Goal: Task Accomplishment & Management: Understand process/instructions

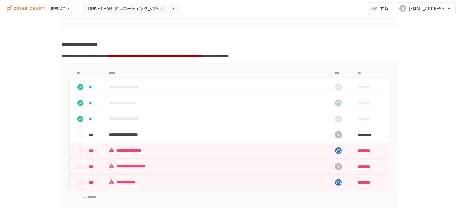
scroll to position [1378, 0]
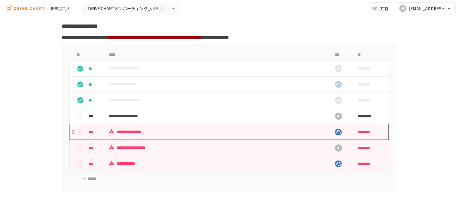
click at [140, 136] on p "**********" at bounding box center [216, 131] width 215 height 7
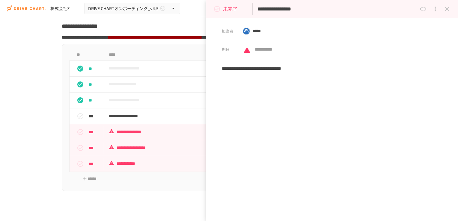
click at [447, 10] on icon "close drawer" at bounding box center [446, 8] width 7 height 7
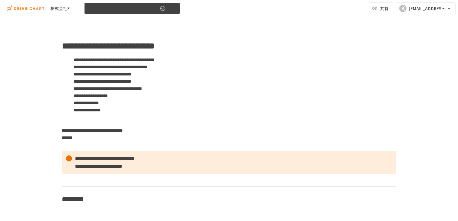
click at [173, 11] on icon "button" at bounding box center [173, 8] width 6 height 6
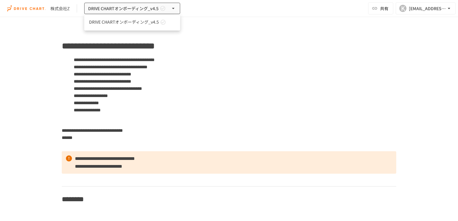
click at [223, 18] on div at bounding box center [229, 110] width 458 height 221
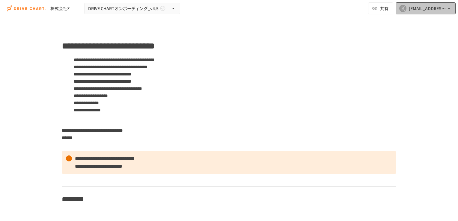
click at [420, 12] on button "K [EMAIL_ADDRESS][DOMAIN_NAME]" at bounding box center [426, 8] width 60 height 12
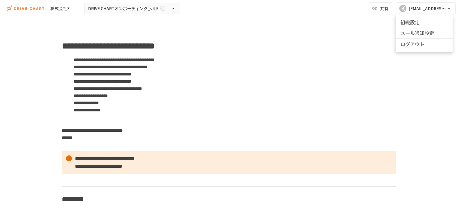
click at [391, 40] on div at bounding box center [229, 110] width 458 height 221
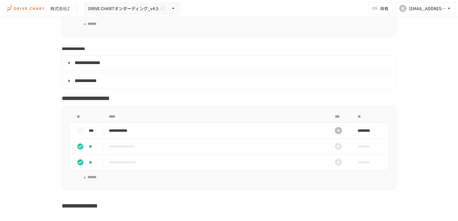
scroll to position [1348, 0]
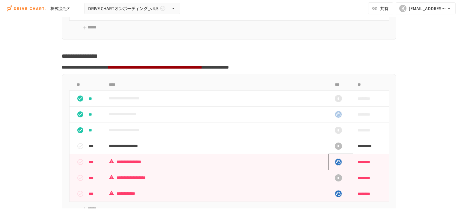
click at [338, 165] on rect "task table" at bounding box center [338, 162] width 7 height 7
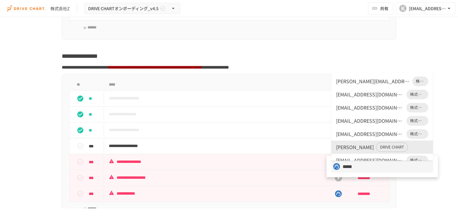
drag, startPoint x: 16, startPoint y: 133, endPoint x: 21, endPoint y: 132, distance: 4.2
click at [21, 132] on div at bounding box center [229, 110] width 458 height 221
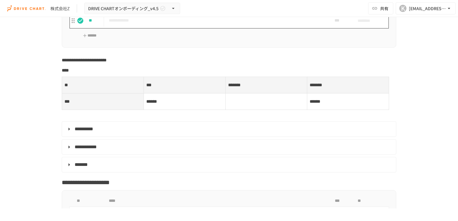
scroll to position [1948, 0]
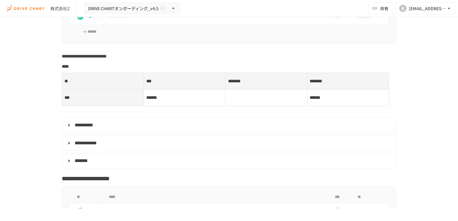
click at [76, 127] on span "**********" at bounding box center [84, 125] width 19 height 4
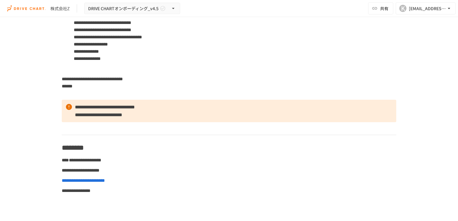
scroll to position [0, 0]
